Goal: Go to known website: Access a specific website the user already knows

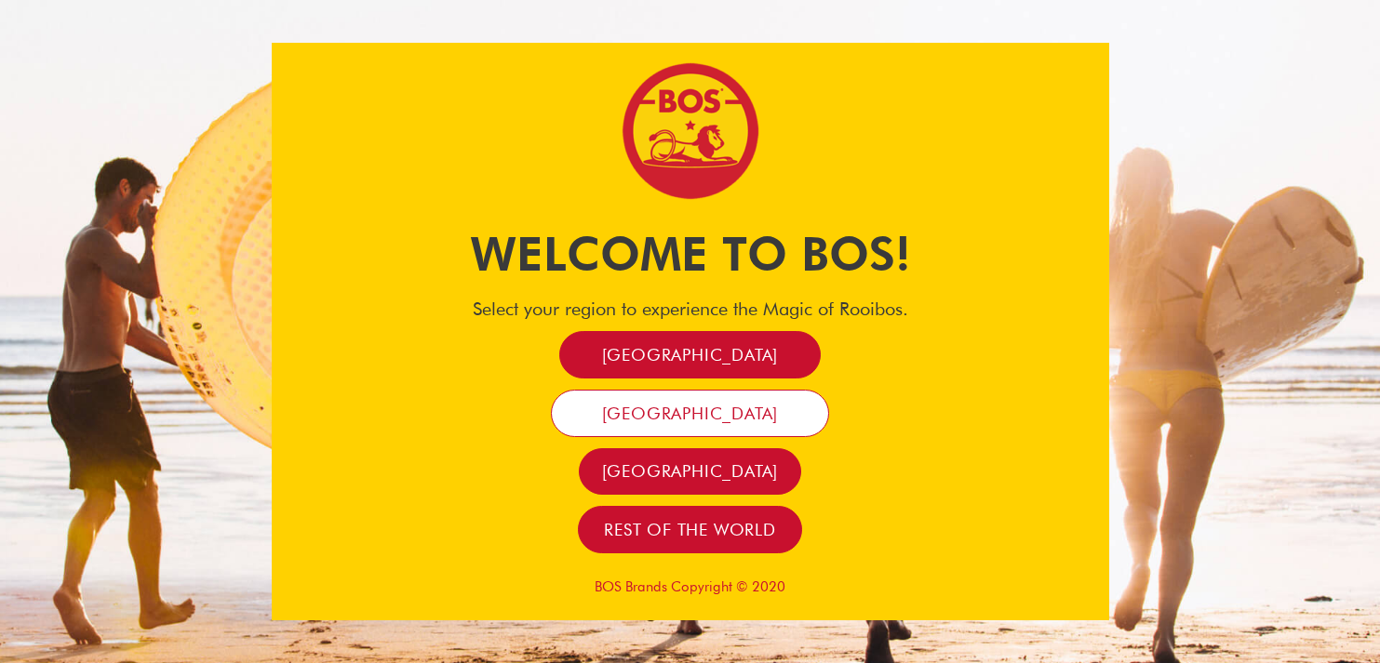
click at [694, 420] on span "[GEOGRAPHIC_DATA]" at bounding box center [690, 413] width 177 height 21
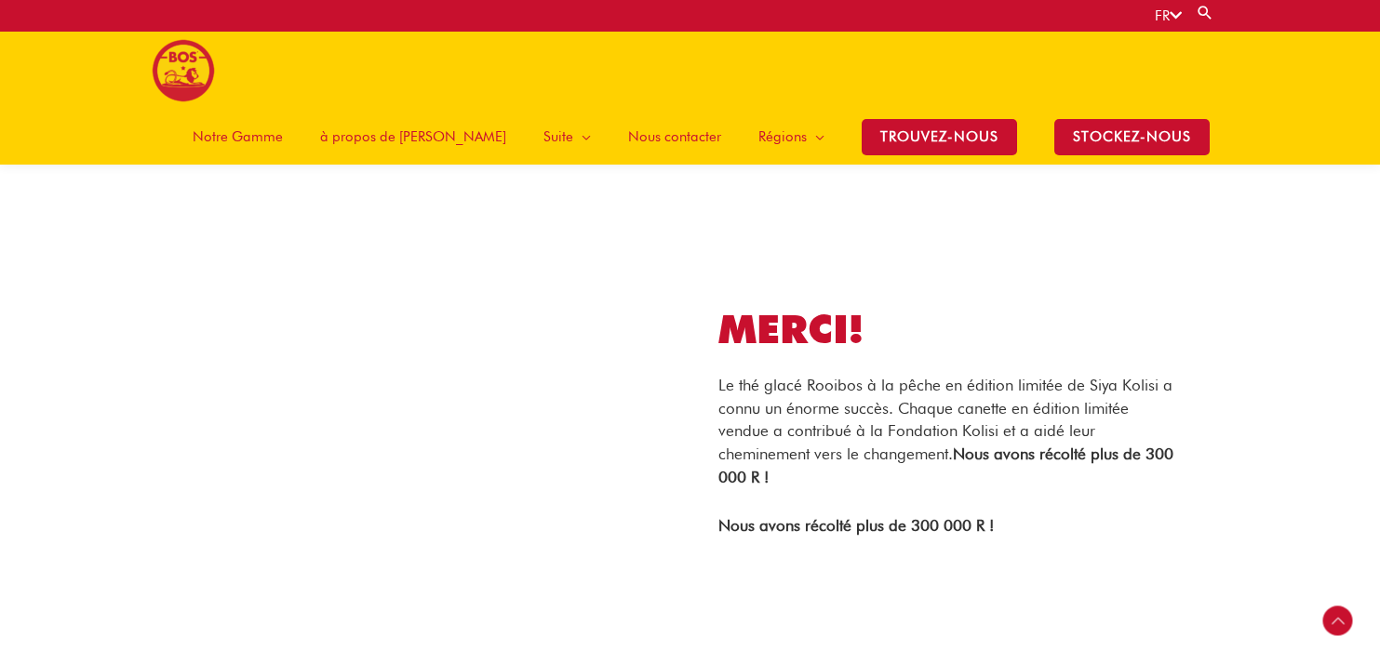
scroll to position [1271, 0]
